Goal: Entertainment & Leisure: Consume media (video, audio)

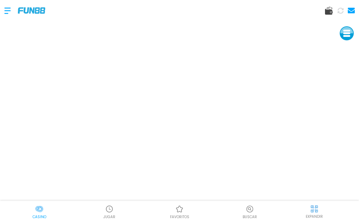
click at [44, 13] on img at bounding box center [31, 10] width 27 height 6
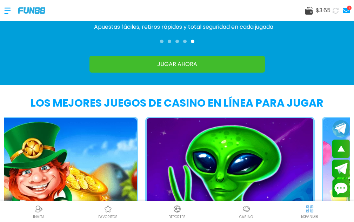
scroll to position [632, 0]
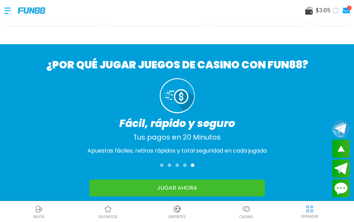
click at [239, 206] on div "Casino" at bounding box center [246, 212] width 69 height 16
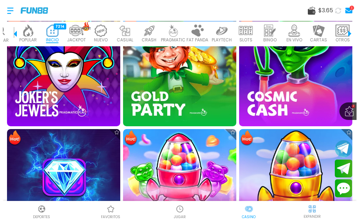
scroll to position [386, 0]
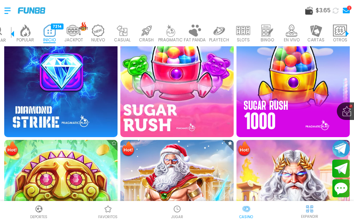
click at [184, 91] on img at bounding box center [177, 80] width 125 height 125
